Goal: Check status: Check status

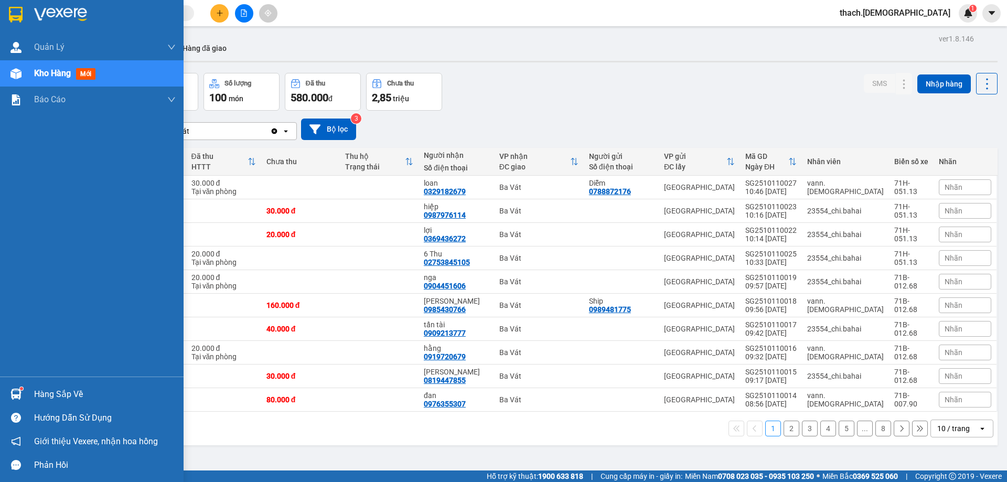
scroll to position [48, 0]
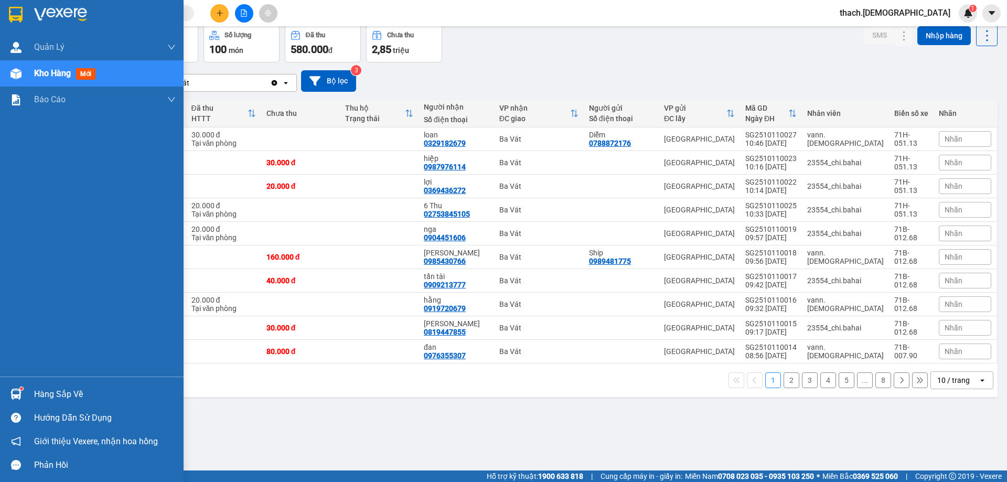
drag, startPoint x: 0, startPoint y: 0, endPoint x: 70, endPoint y: 396, distance: 402.2
click at [69, 396] on div "Hàng sắp về" at bounding box center [105, 395] width 142 height 16
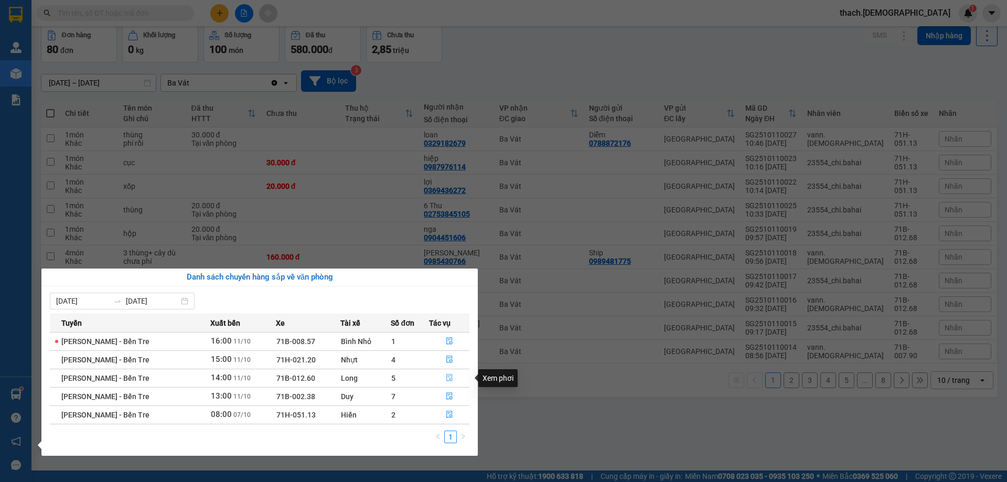
click at [449, 378] on icon "file-done" at bounding box center [449, 377] width 7 height 7
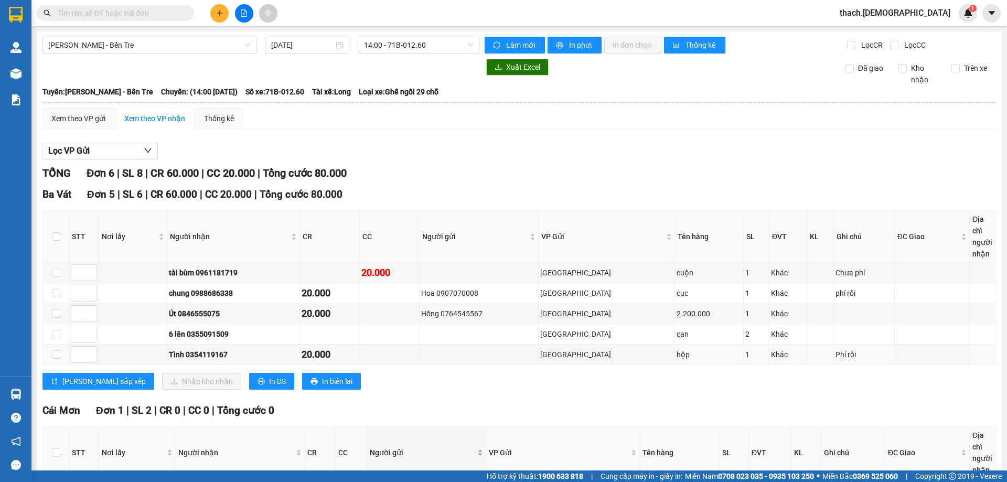
scroll to position [83, 0]
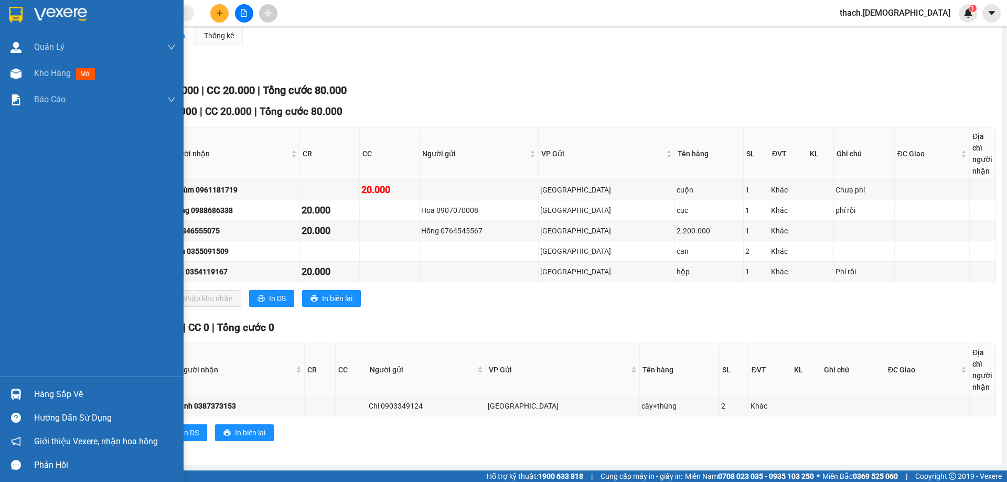
click at [47, 397] on div "Hàng sắp về" at bounding box center [105, 395] width 142 height 16
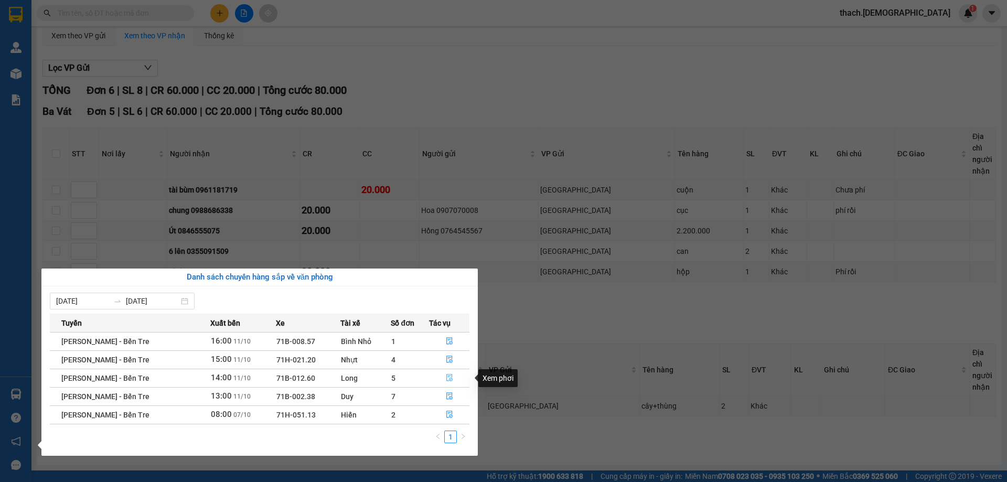
click at [448, 377] on icon "file-done" at bounding box center [449, 377] width 7 height 7
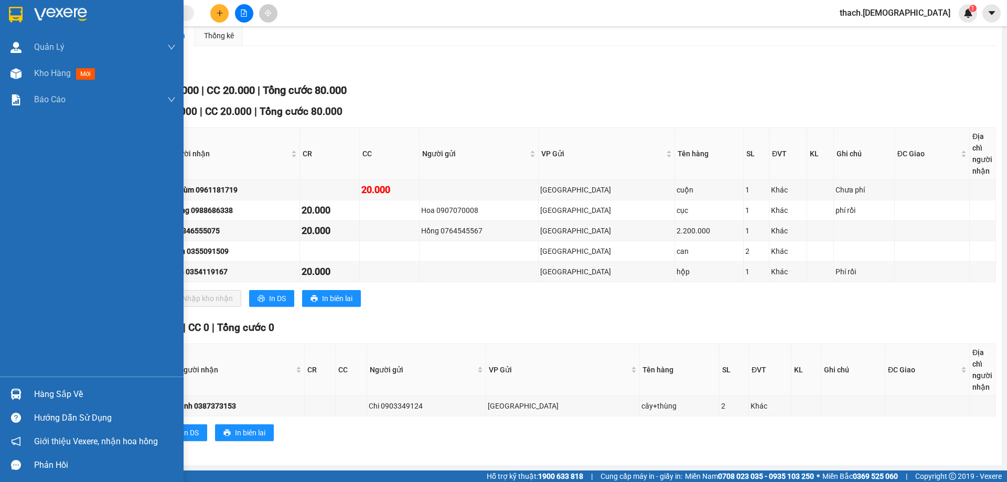
click at [41, 398] on div "Hàng sắp về" at bounding box center [105, 395] width 142 height 16
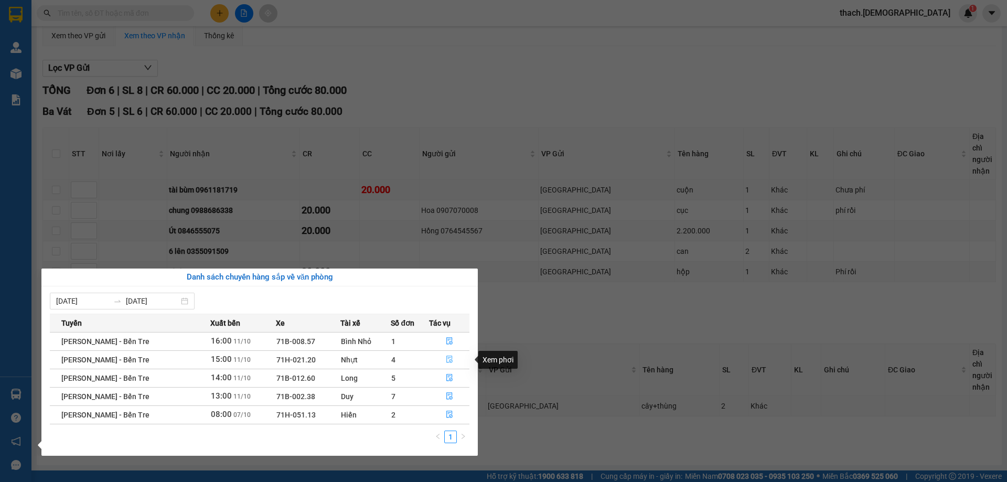
click at [448, 358] on icon "file-done" at bounding box center [450, 359] width 6 height 7
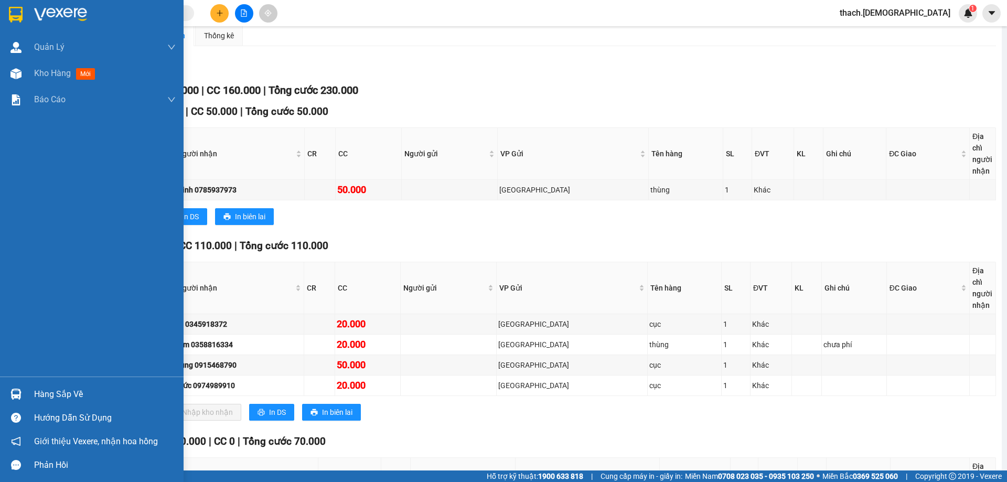
click at [24, 392] on div at bounding box center [16, 394] width 18 height 18
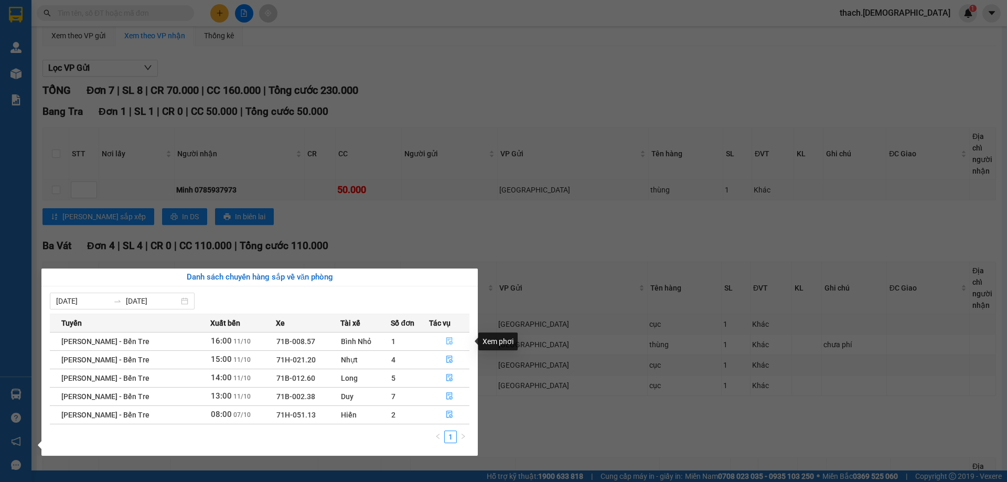
click at [452, 339] on icon "file-done" at bounding box center [449, 340] width 7 height 7
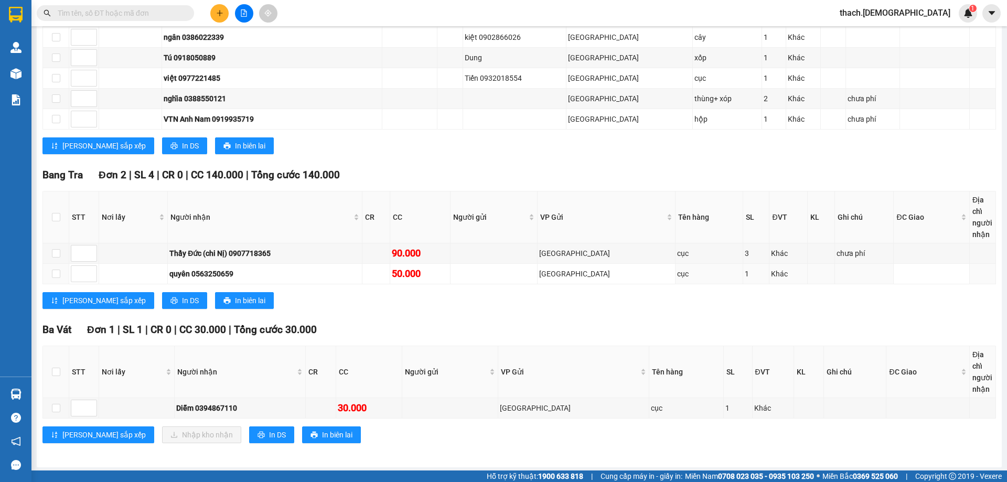
scroll to position [299, 0]
